Goal: Find specific page/section: Find specific page/section

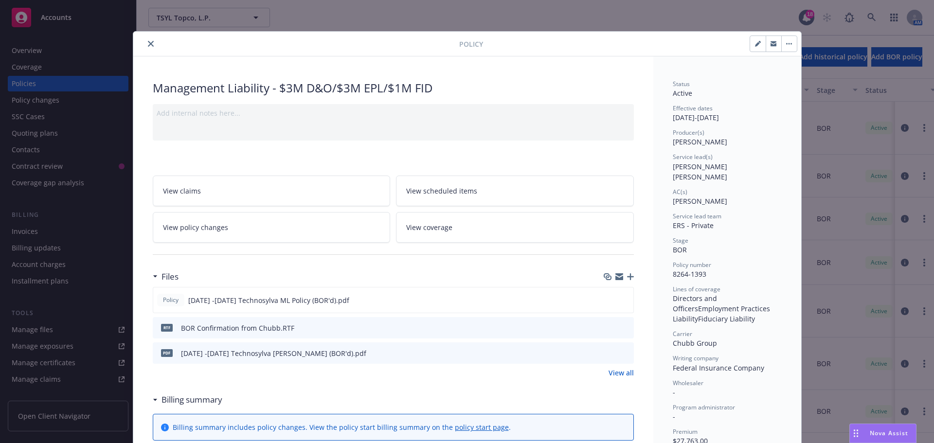
scroll to position [49, 0]
click at [148, 43] on icon "close" at bounding box center [151, 44] width 6 height 6
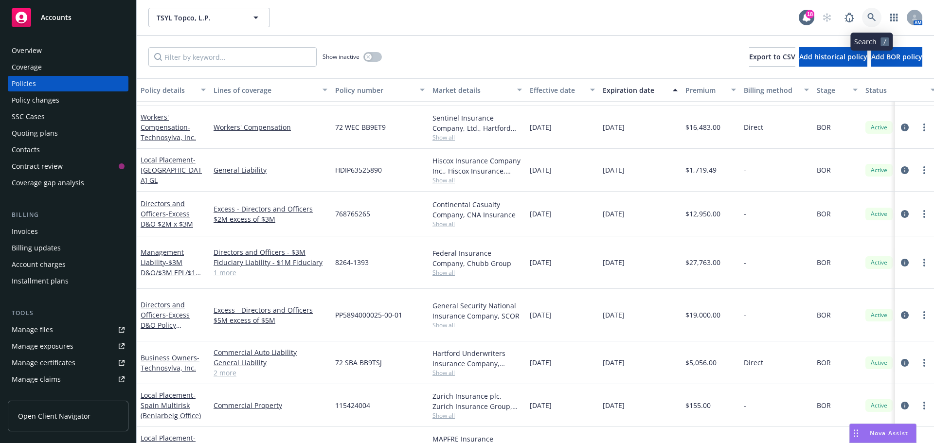
click at [870, 12] on link at bounding box center [871, 17] width 19 height 19
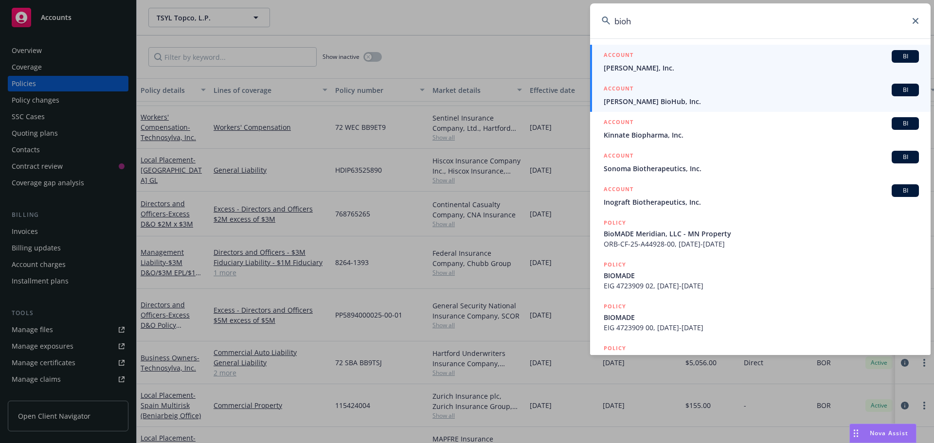
type input "bioh"
click at [899, 90] on span "BI" at bounding box center [904, 90] width 19 height 9
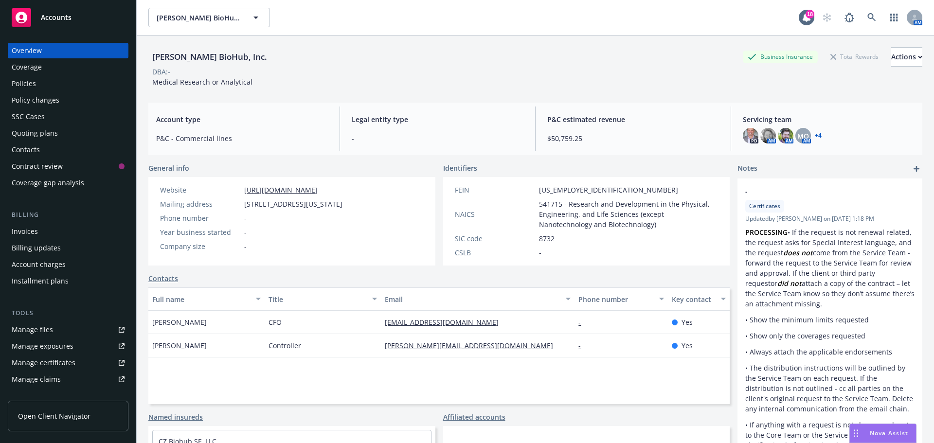
click at [18, 83] on div "Policies" at bounding box center [24, 84] width 24 height 16
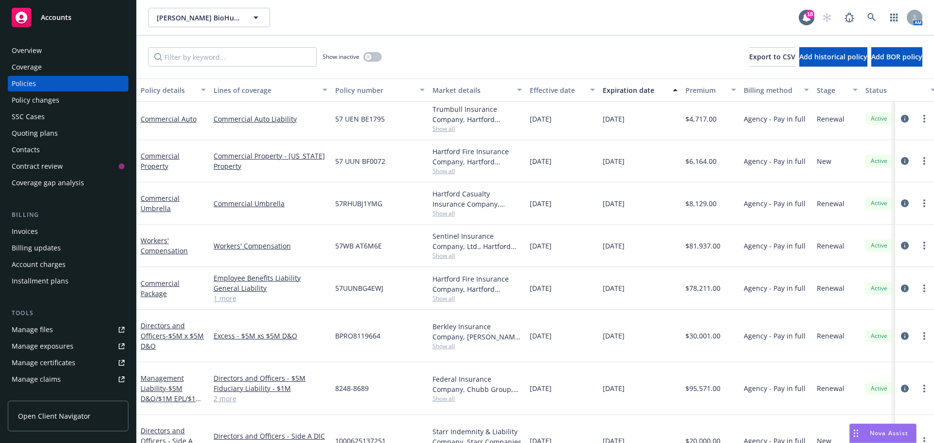
scroll to position [166, 0]
